Goal: Find specific page/section: Find specific page/section

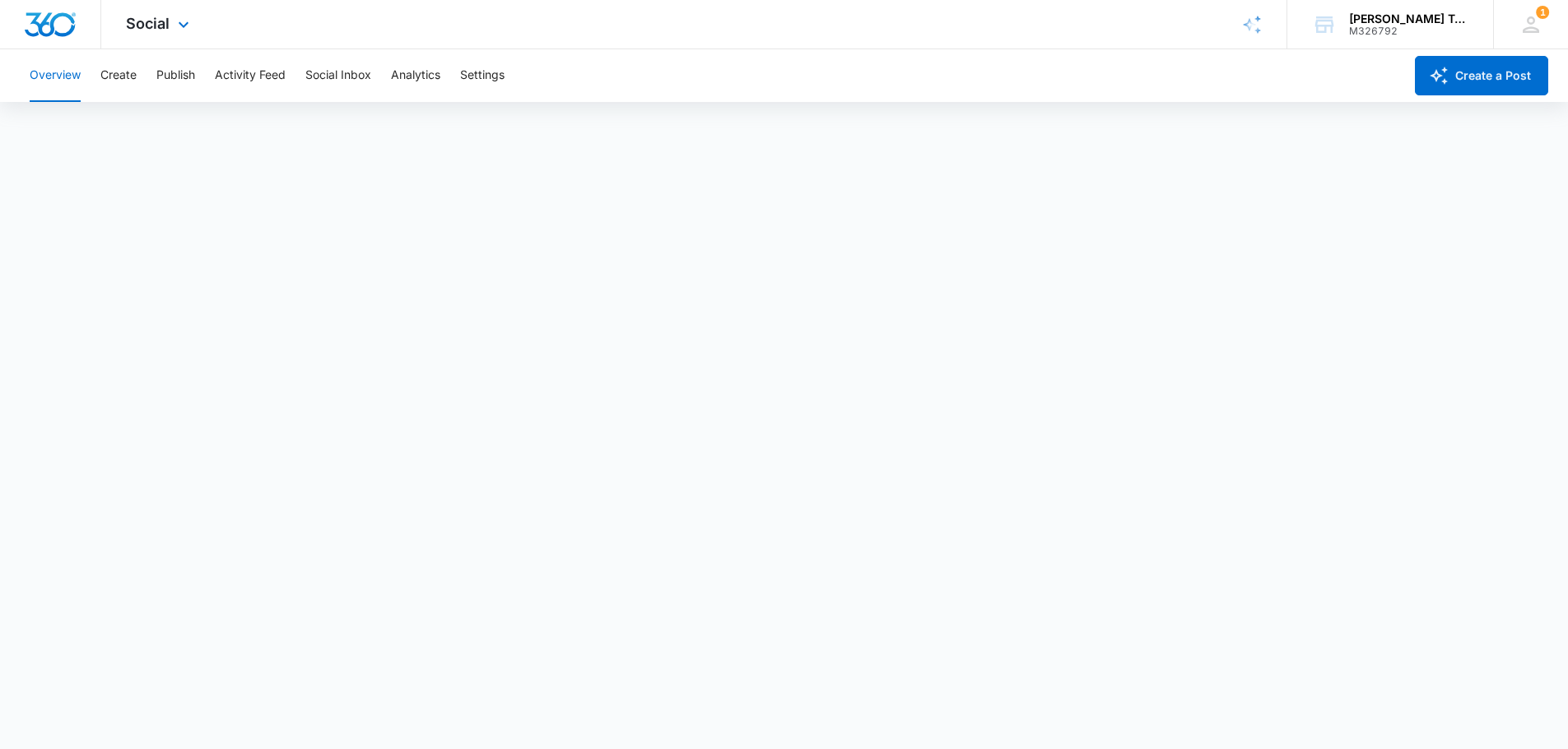
click at [117, 14] on div "Social Apps Reputation Forms CRM Email Social Payments POS Content Ads Intellig…" at bounding box center [159, 24] width 117 height 49
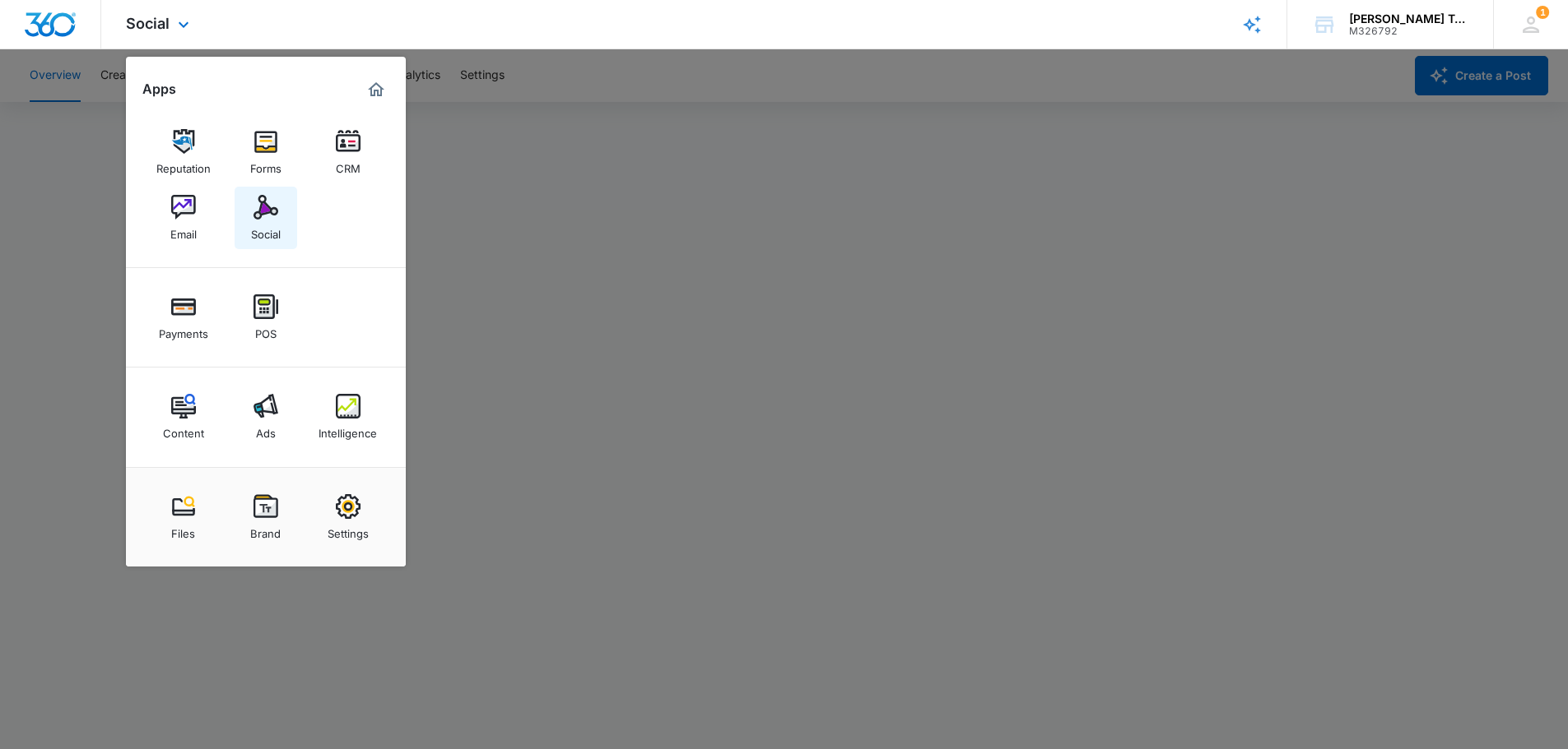
click at [270, 226] on div "Social" at bounding box center [265, 230] width 30 height 21
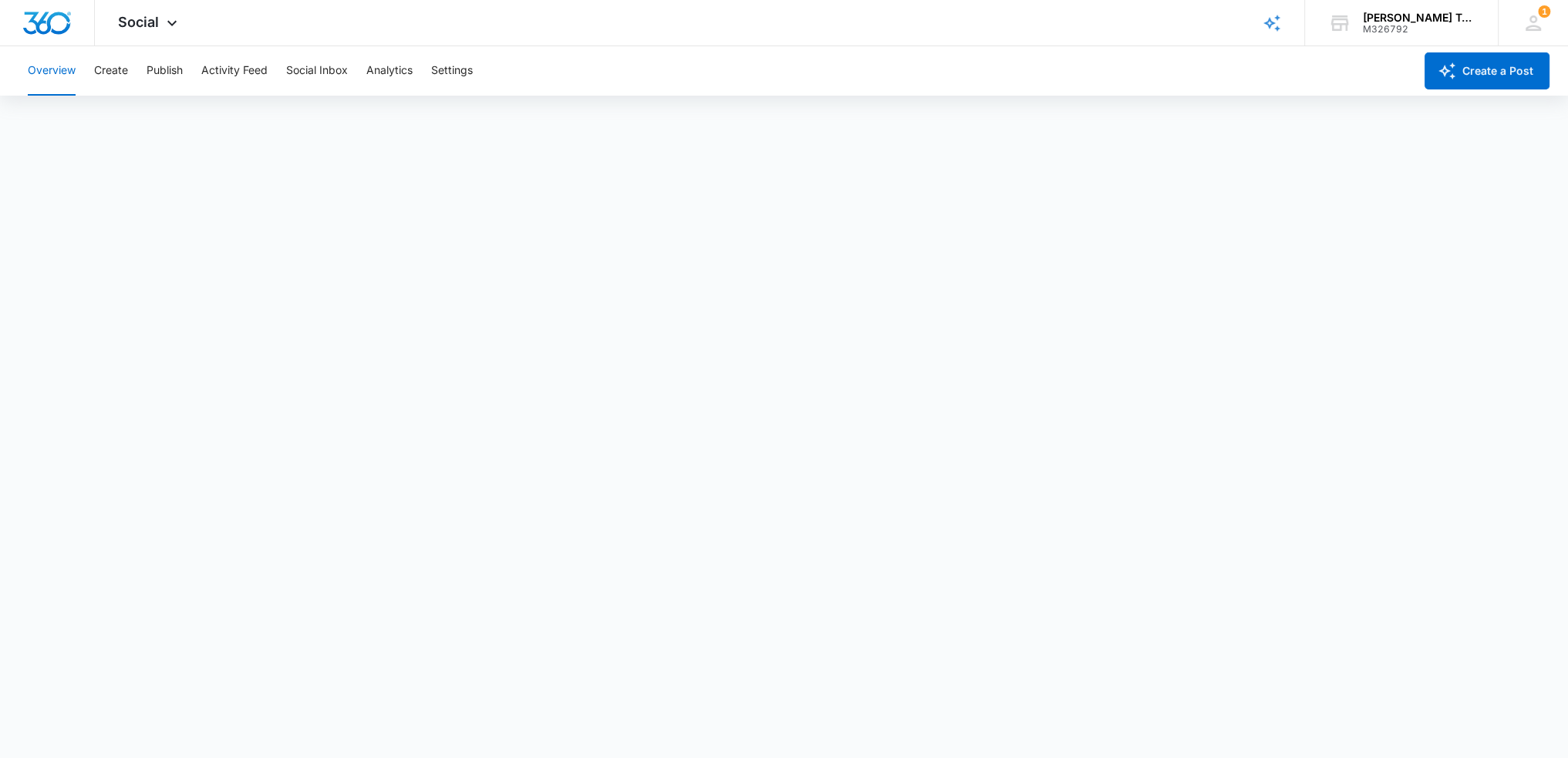
scroll to position [4, 0]
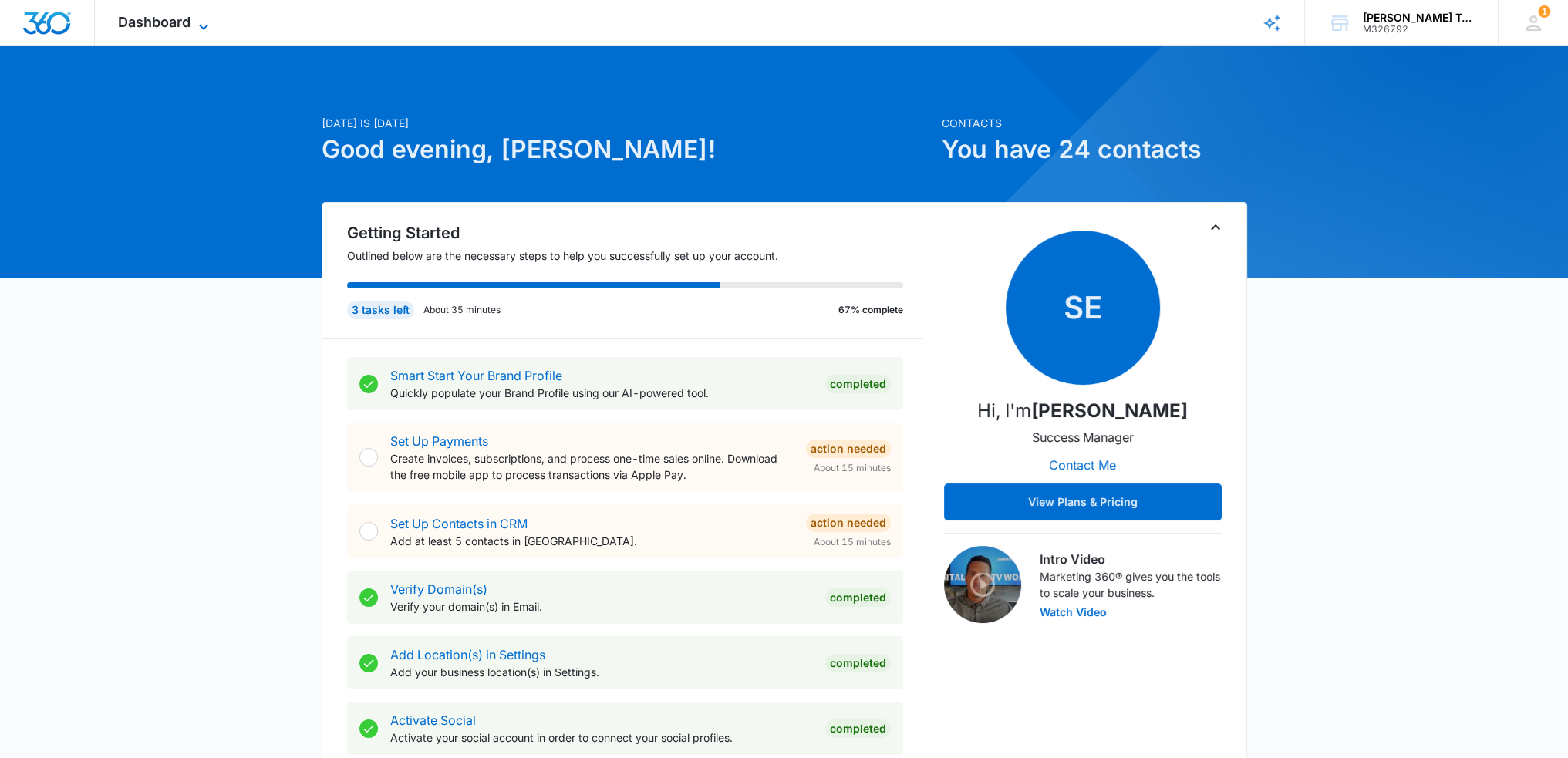
click at [141, 20] on span "Dashboard" at bounding box center [154, 22] width 72 height 16
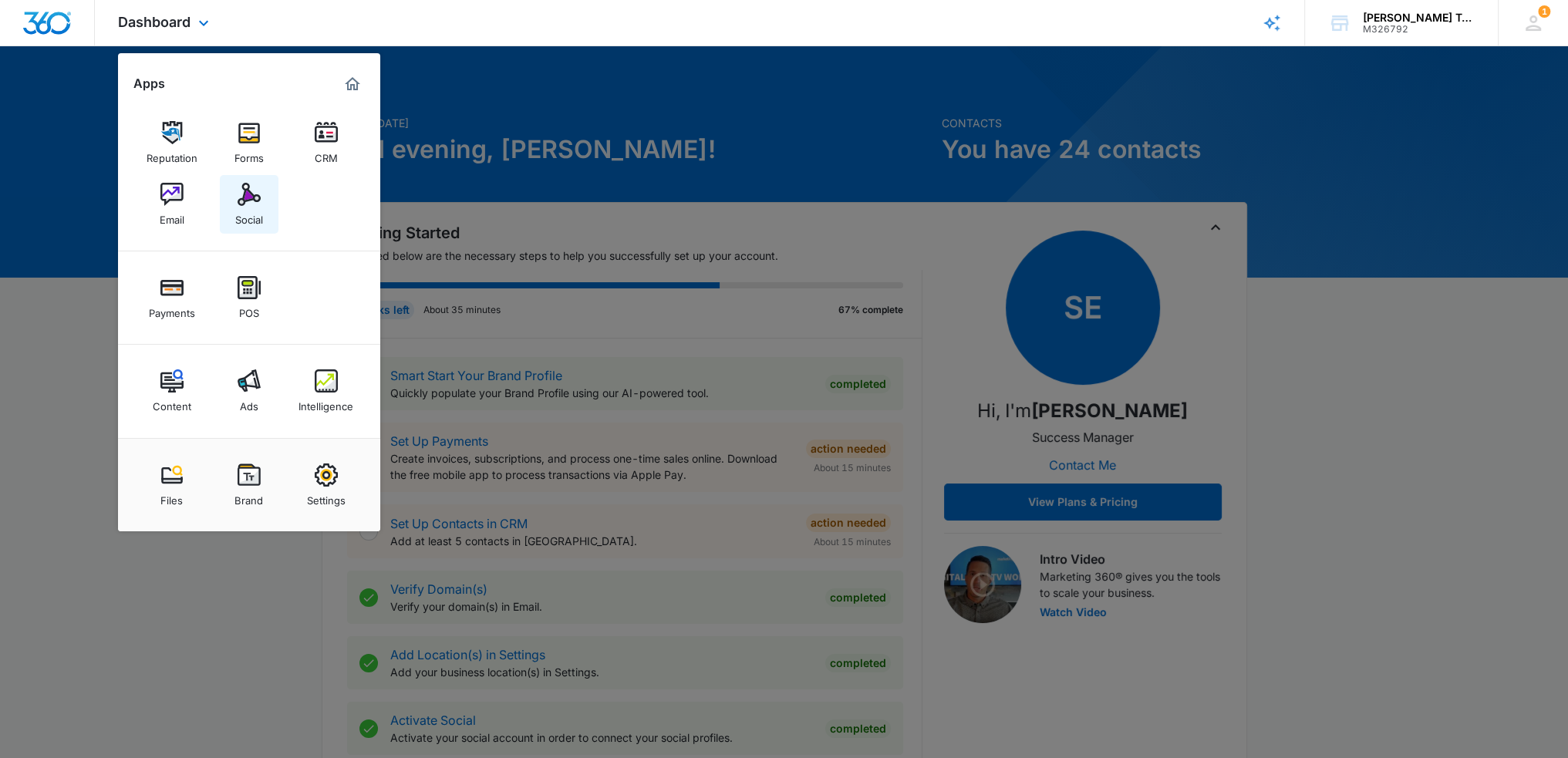
click at [231, 204] on link "Social" at bounding box center [249, 204] width 59 height 58
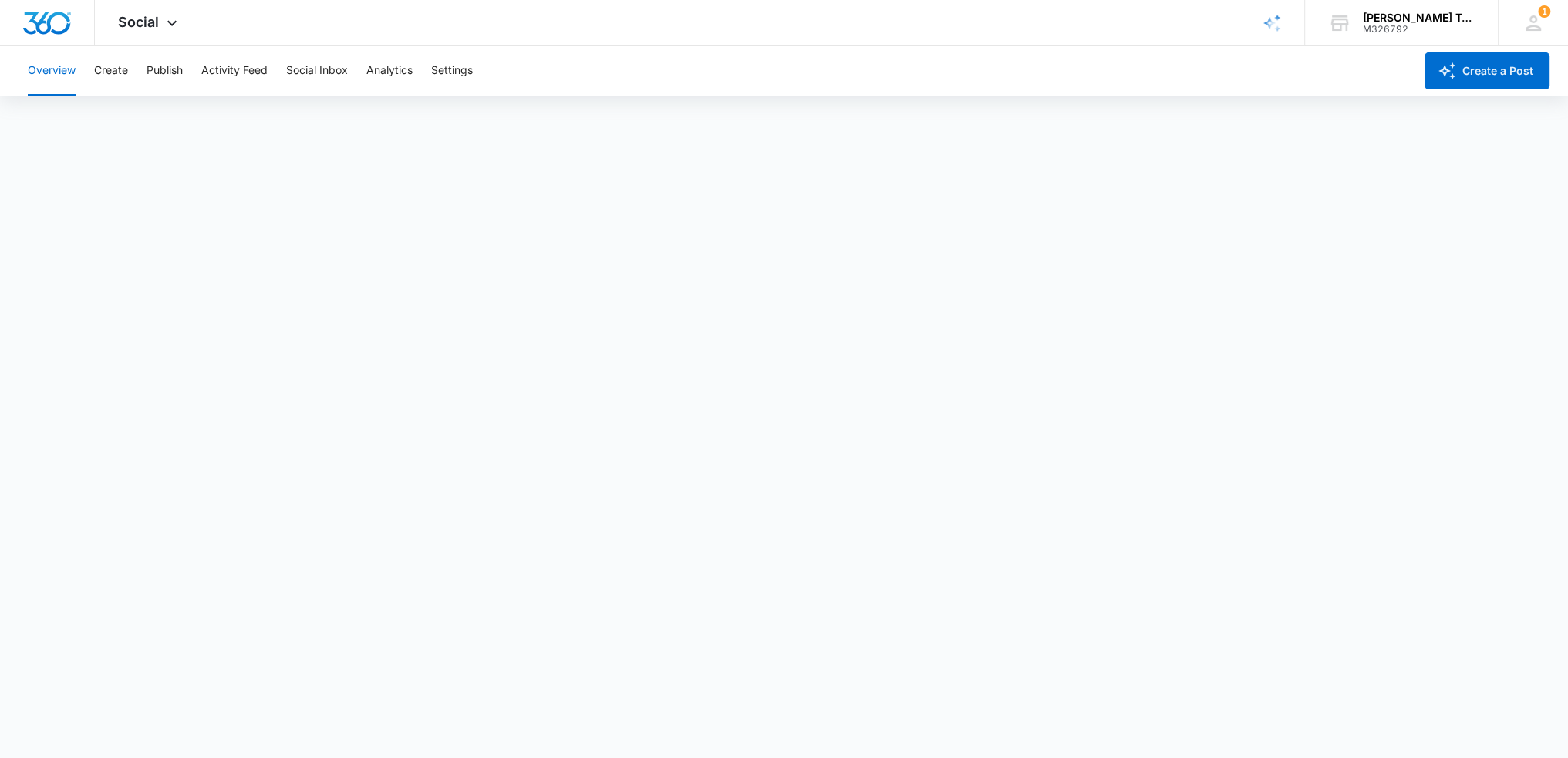
scroll to position [4, 0]
